Goal: Submit feedback/report problem

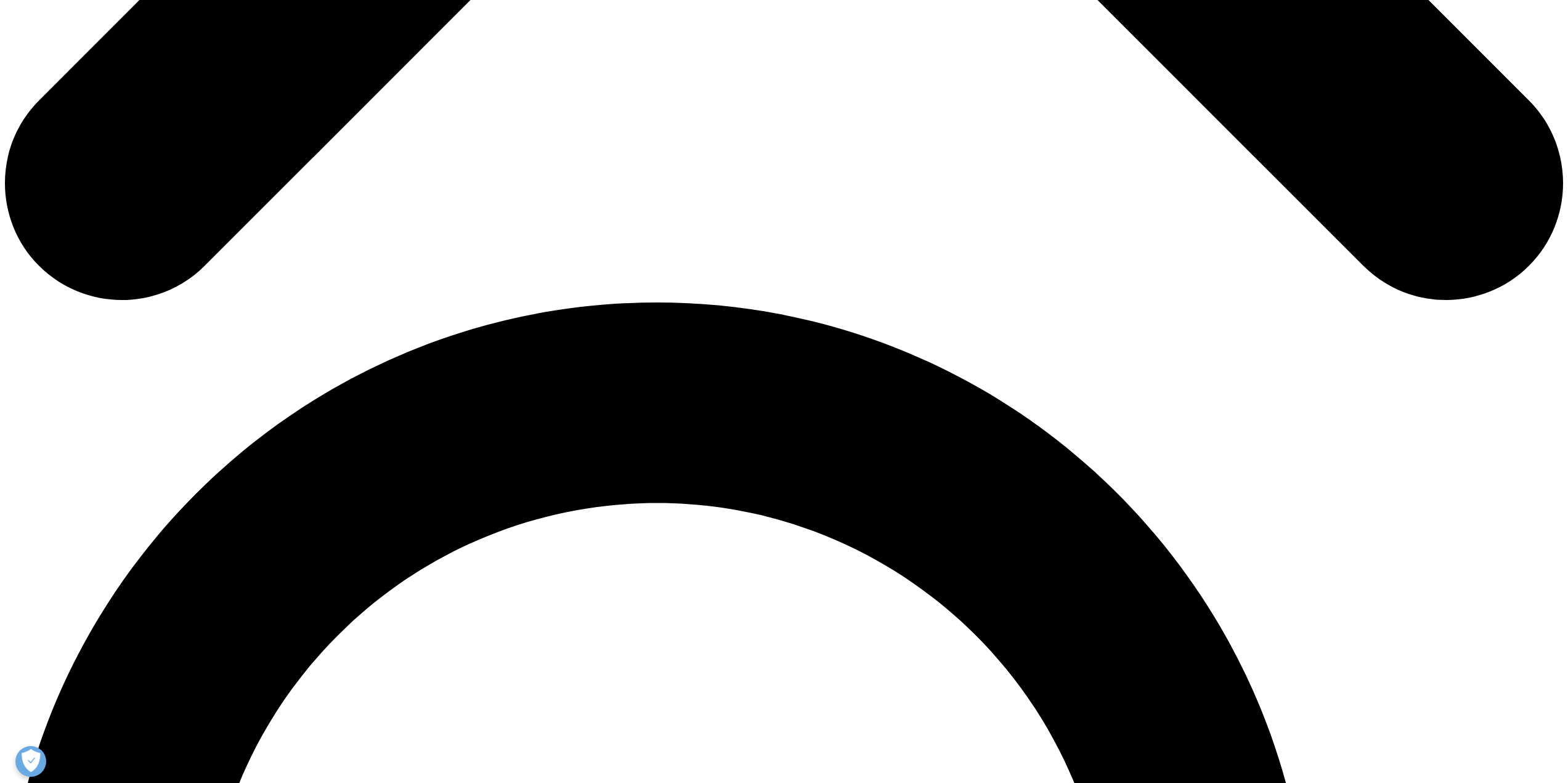
scroll to position [1294, 0]
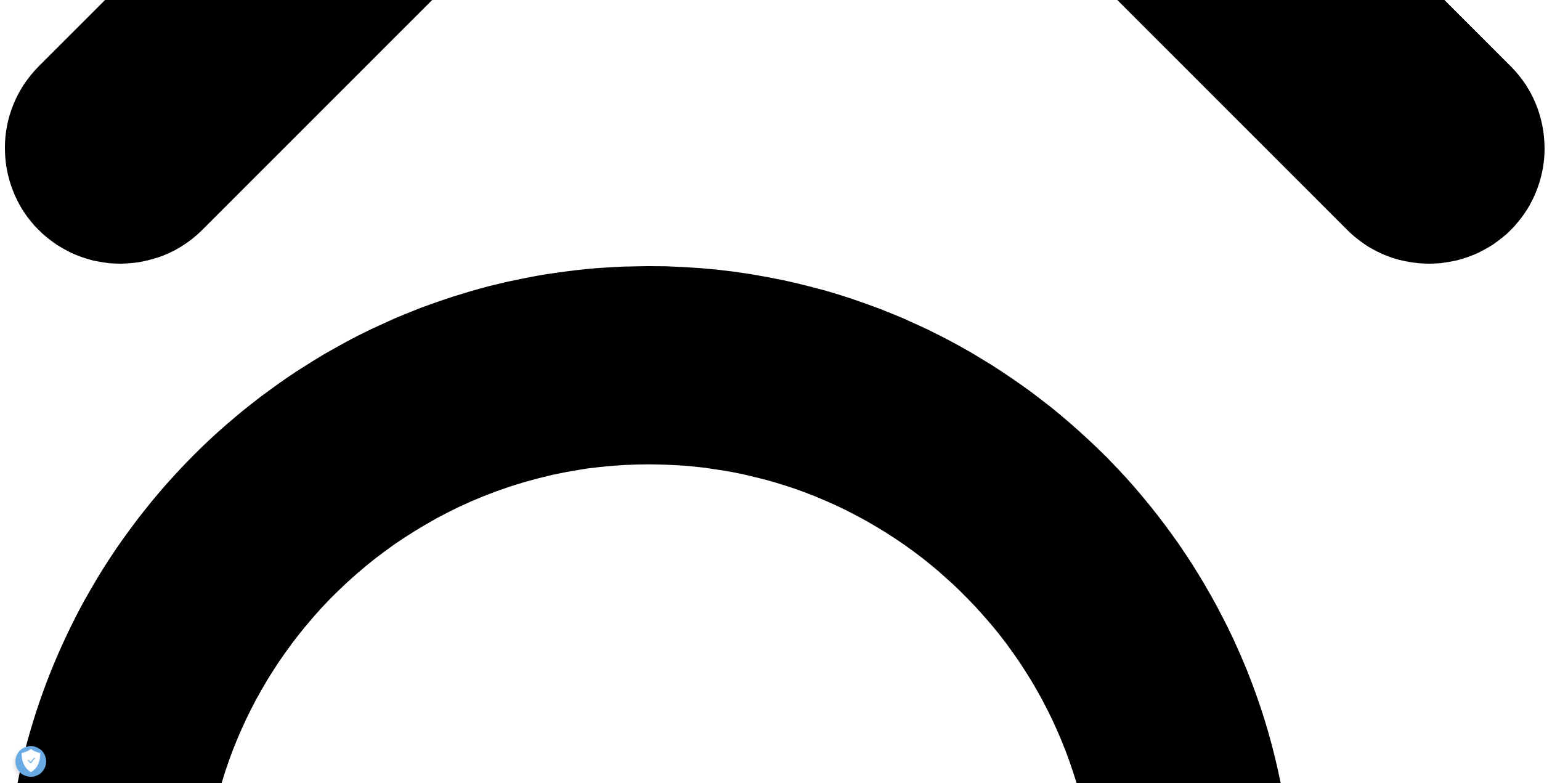
select select "Other"
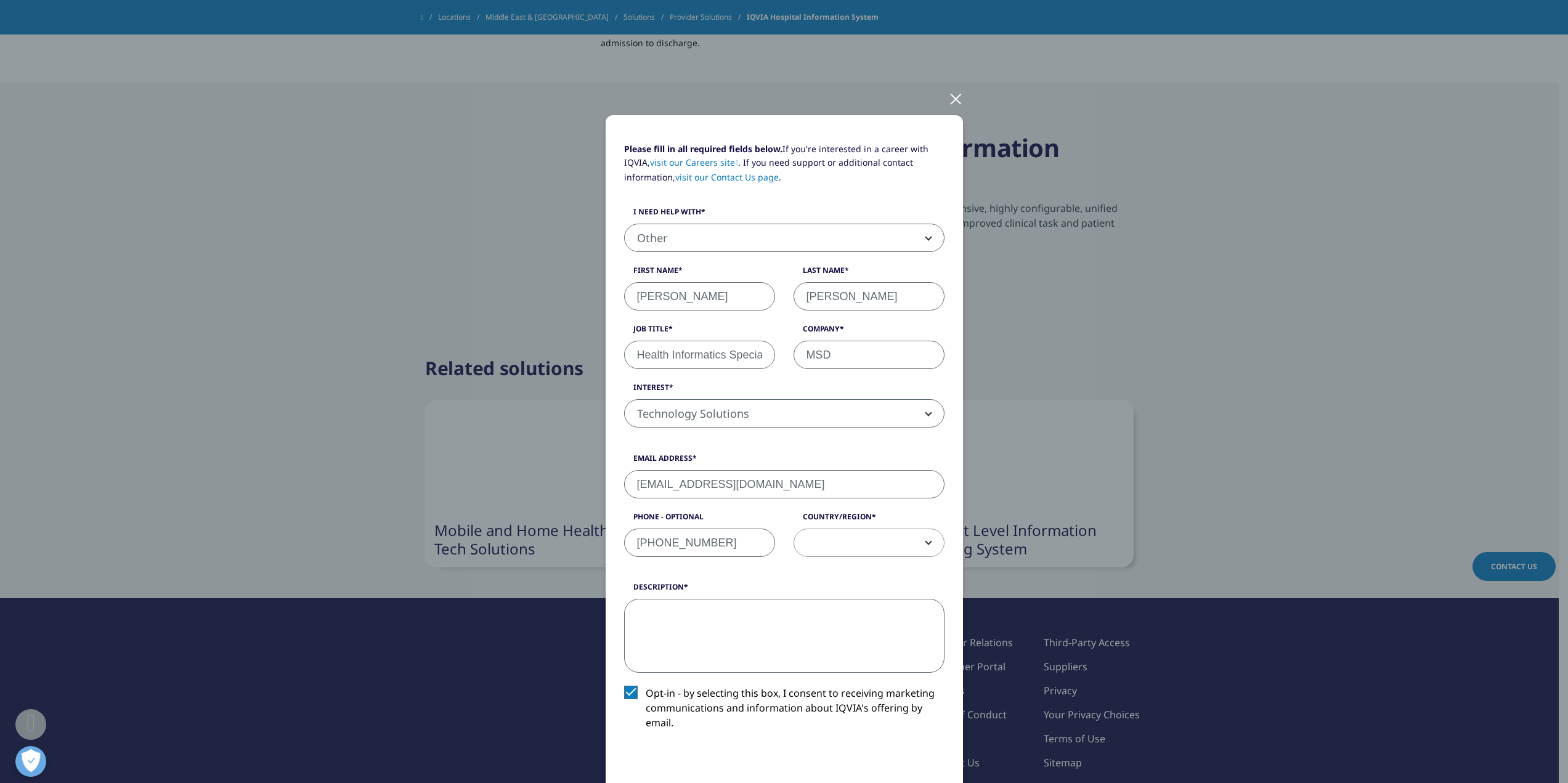
paste textarea "I hope this message finds you well. My name is [PERSON_NAME]. [PERSON_NAME], an…"
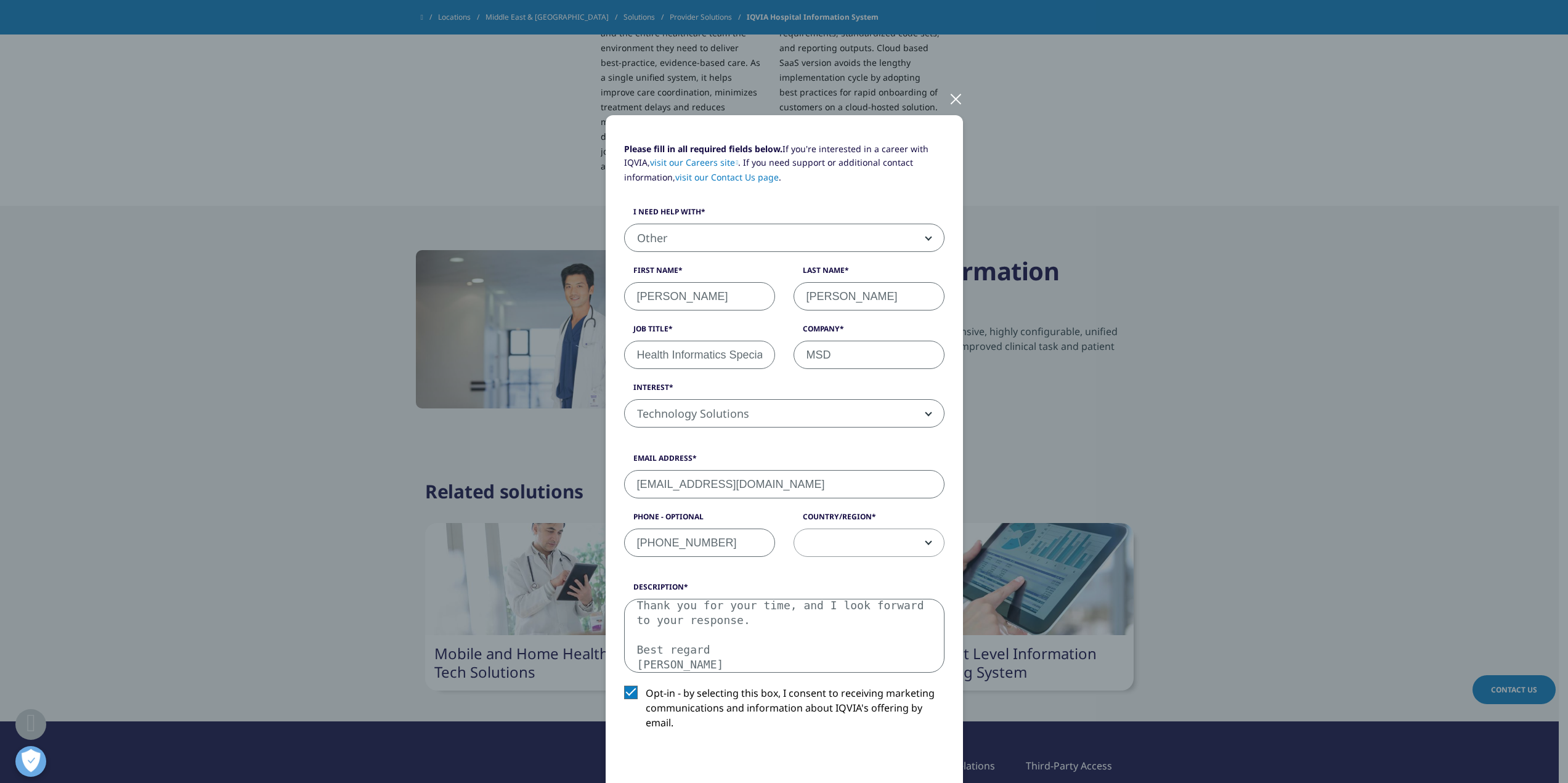
click at [723, 642] on textarea "I hope this message finds you well. My name is [PERSON_NAME]. [PERSON_NAME], an…" at bounding box center [784, 636] width 320 height 74
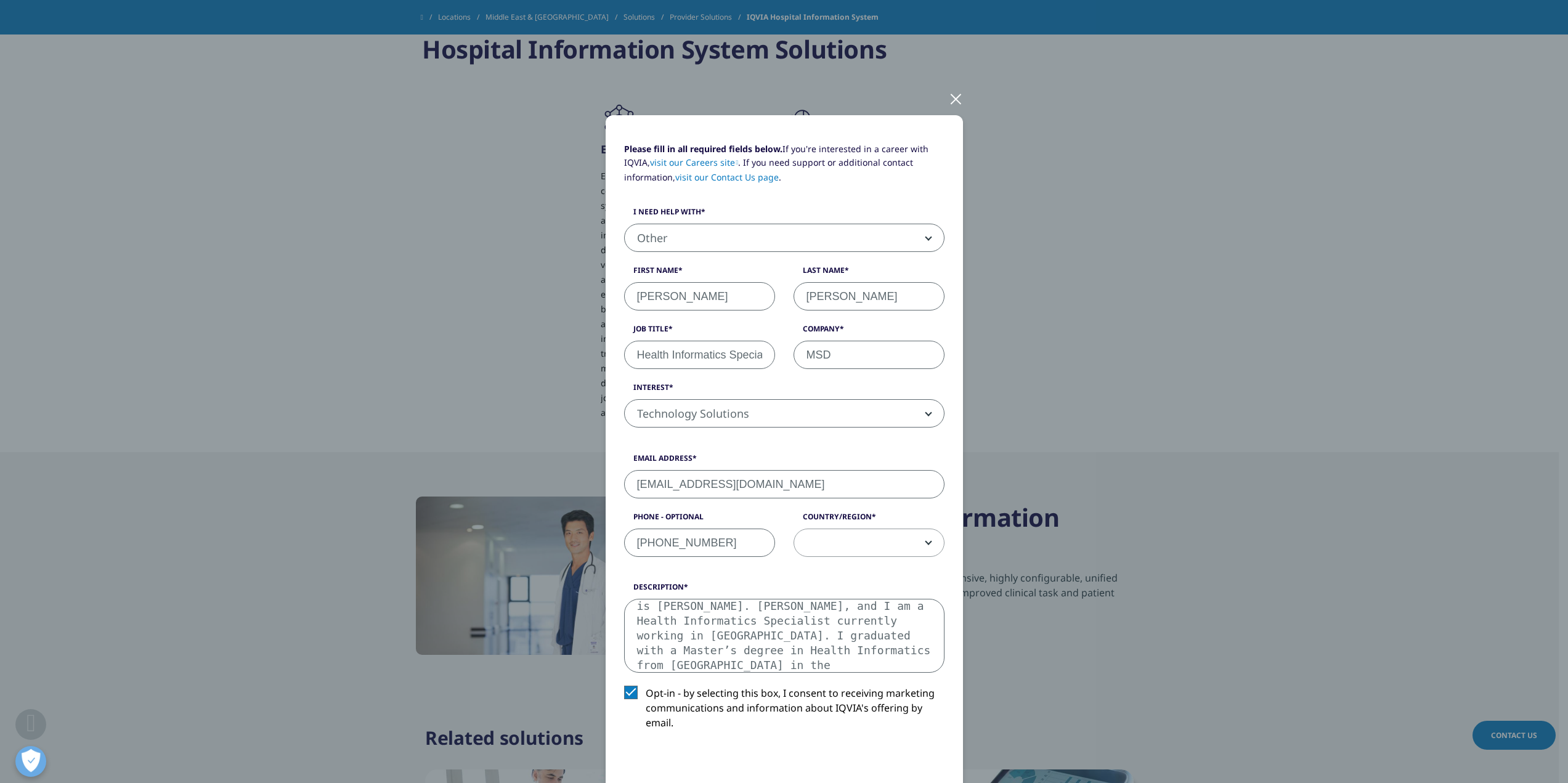
scroll to position [7, 0]
click at [772, 647] on textarea "Dears, I hope this message finds you well. My name is [PERSON_NAME]. [PERSON_NA…" at bounding box center [784, 636] width 320 height 74
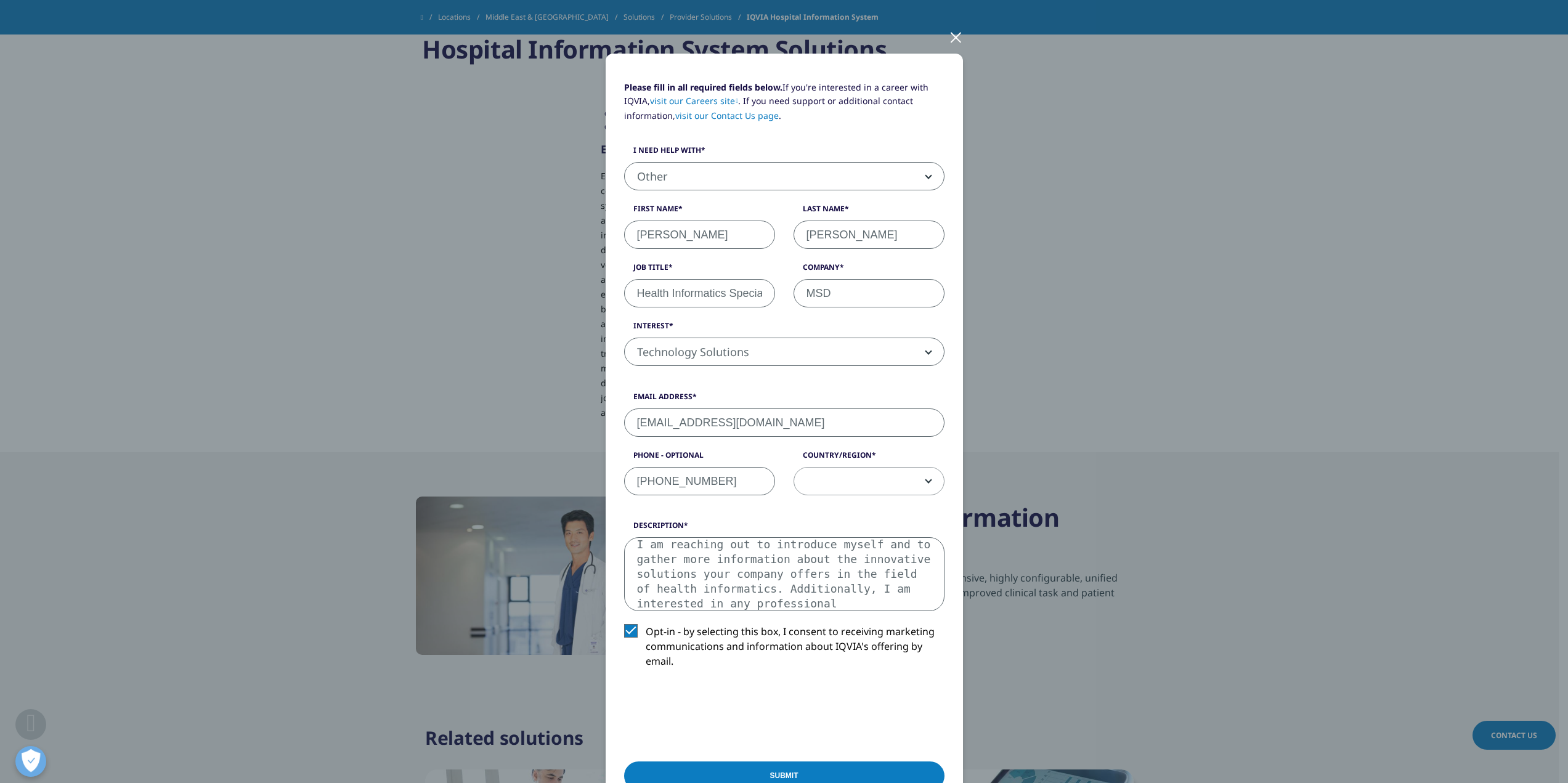
scroll to position [140, 0]
click at [741, 574] on textarea "Dears, I hope this message finds you well. My name is [PERSON_NAME]. [PERSON_NA…" at bounding box center [784, 574] width 320 height 74
click at [742, 582] on textarea "Dears, I hope this message finds you well. My name is [PERSON_NAME]. [PERSON_NA…" at bounding box center [784, 574] width 320 height 74
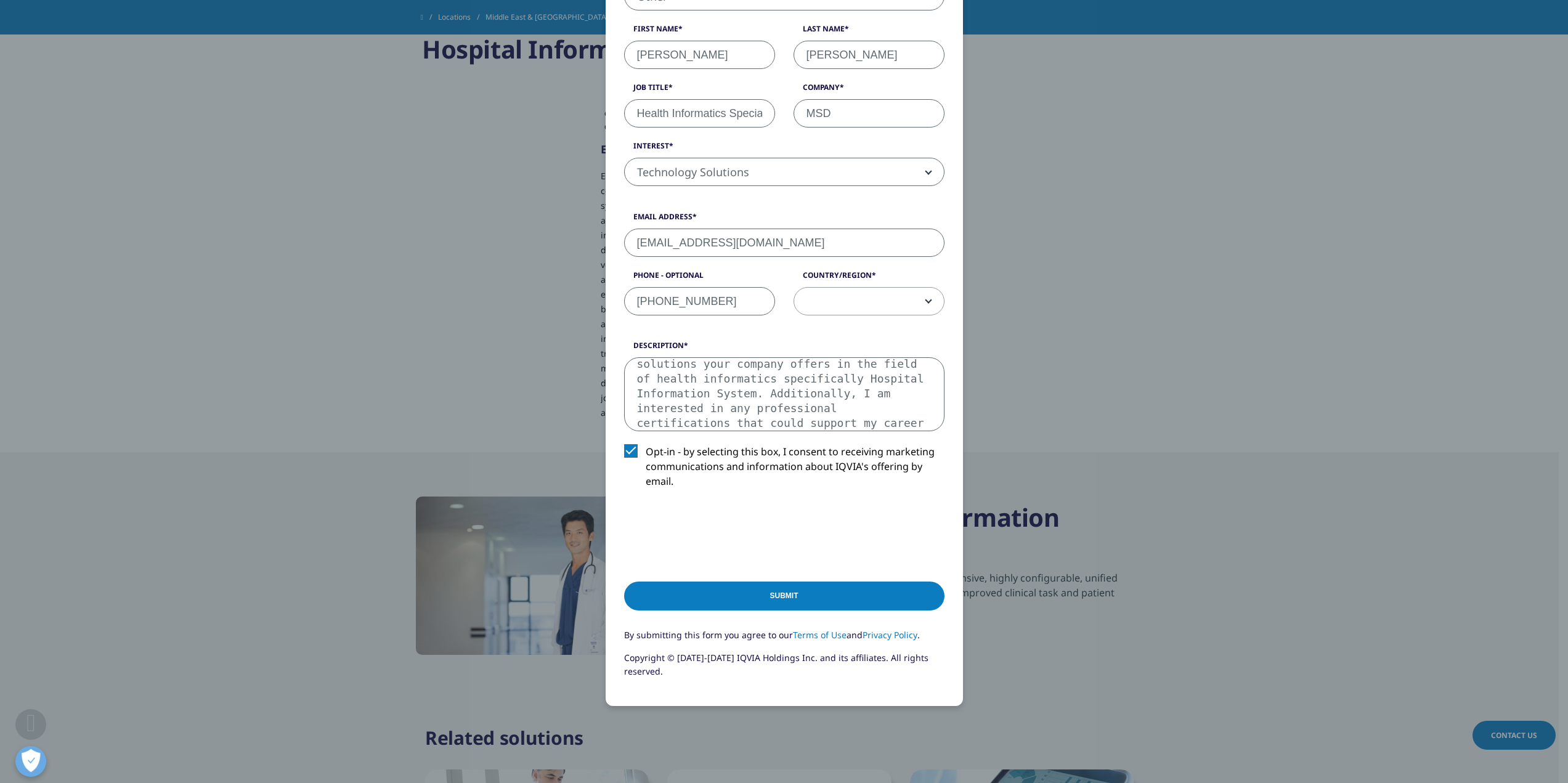
scroll to position [246, 0]
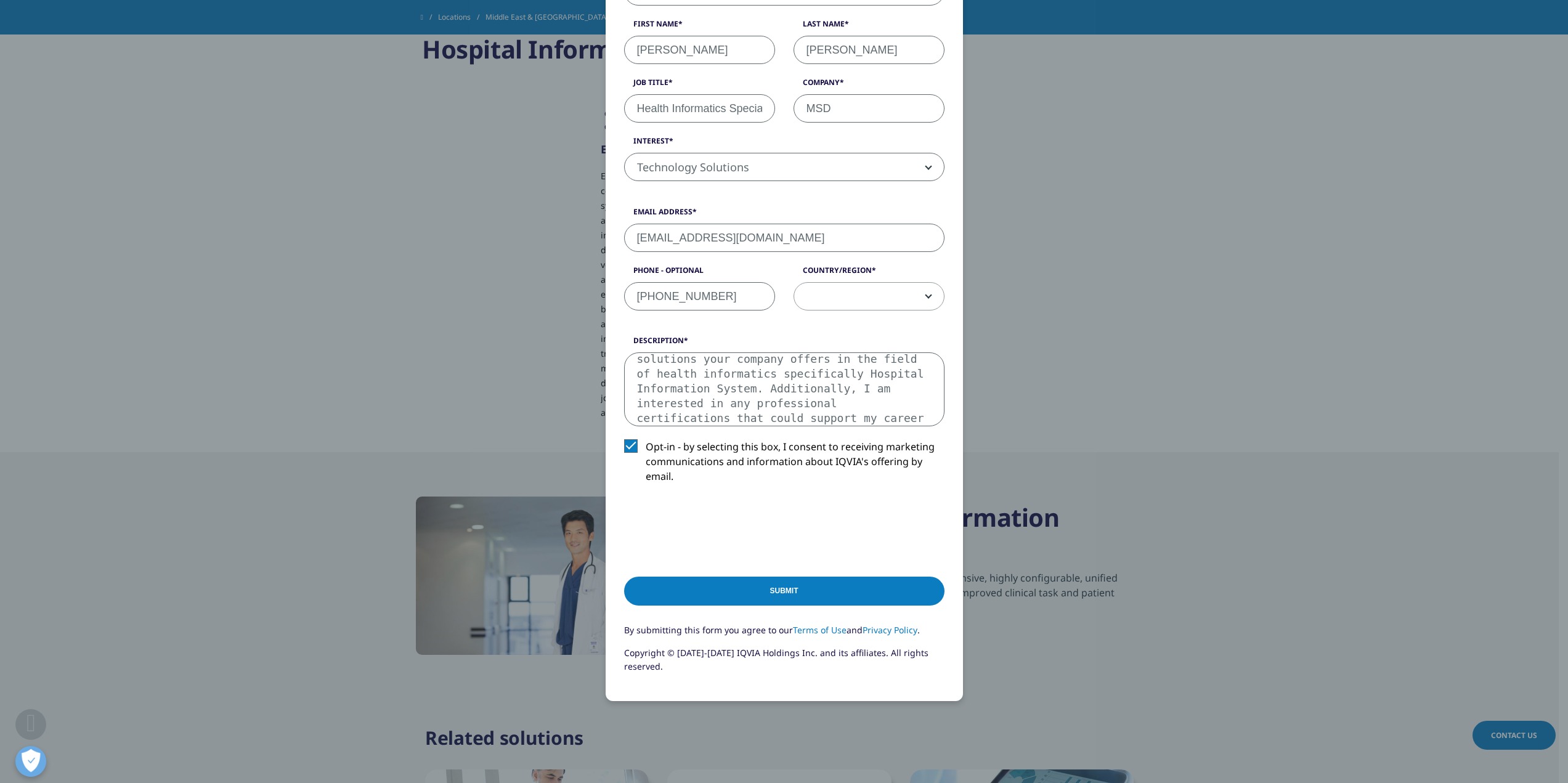
type textarea "Dears, I hope this message finds you well. My name is [PERSON_NAME]. [PERSON_NA…"
click at [903, 284] on span at bounding box center [869, 297] width 150 height 28
select select "[GEOGRAPHIC_DATA]"
click at [801, 590] on input "Submit" at bounding box center [784, 591] width 320 height 29
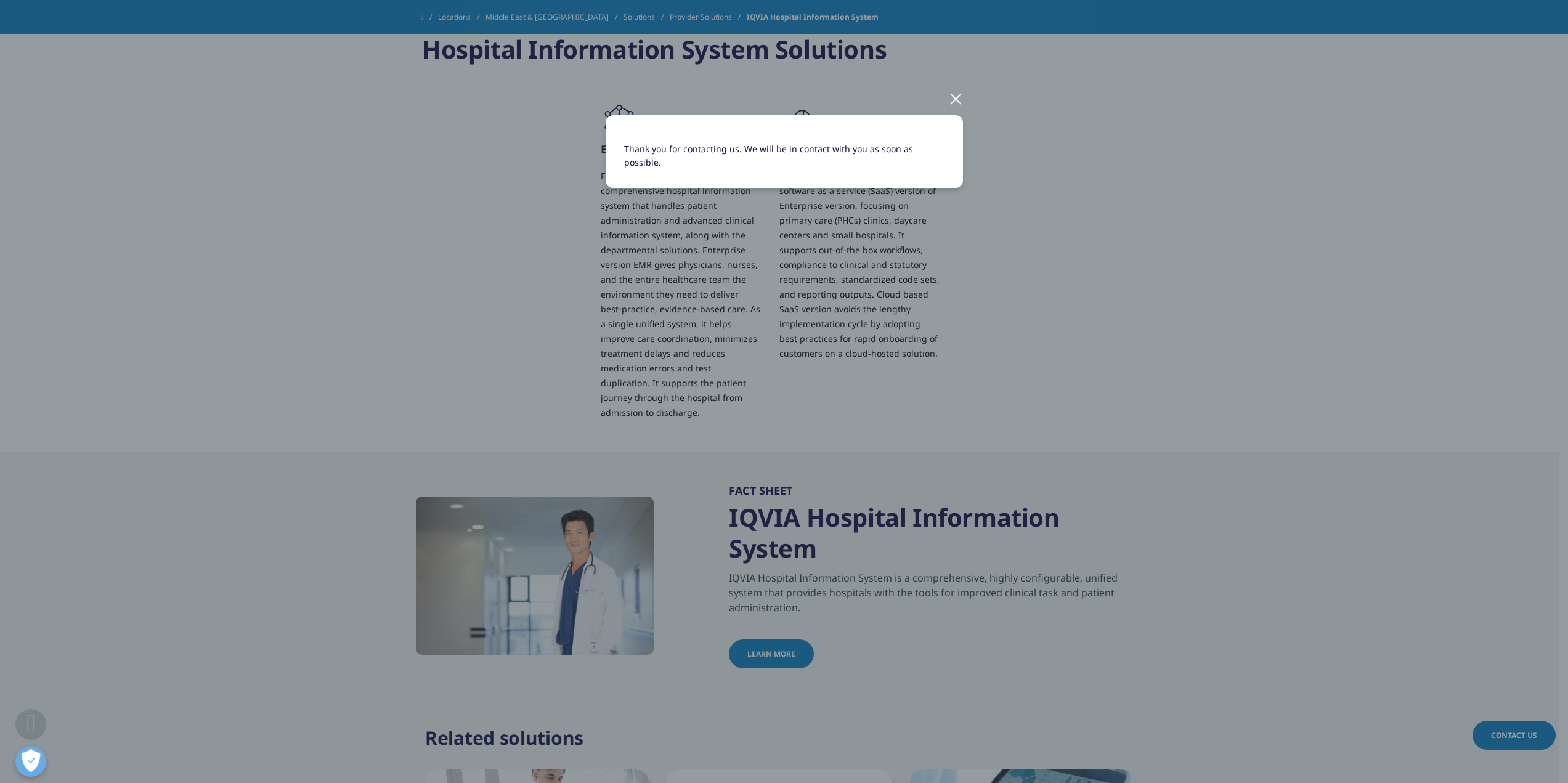
scroll to position [0, 0]
click at [958, 101] on div at bounding box center [956, 99] width 14 height 34
